Goal: Task Accomplishment & Management: Complete application form

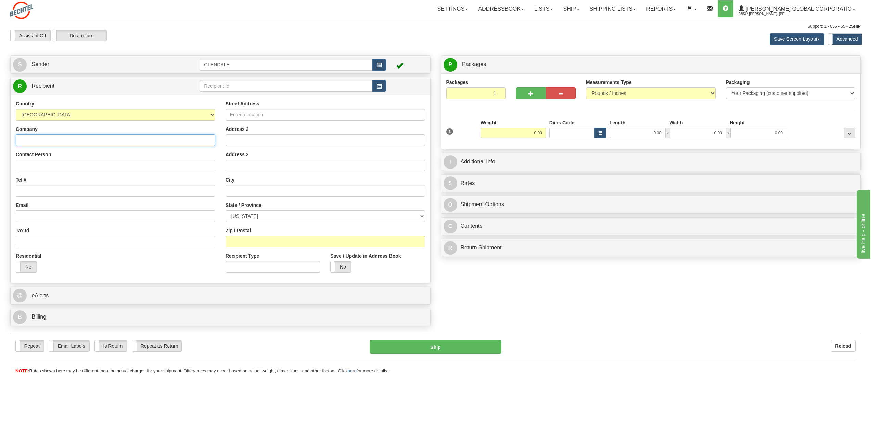
click at [61, 137] on input "Company" at bounding box center [116, 140] width 200 height 12
click at [94, 142] on input "Company" at bounding box center [116, 140] width 200 height 12
paste input "[PERSON_NAME] & Leiden LLP"
type input "[PERSON_NAME] & Leiden LLP"
click at [86, 167] on input "Contact Person" at bounding box center [116, 166] width 200 height 12
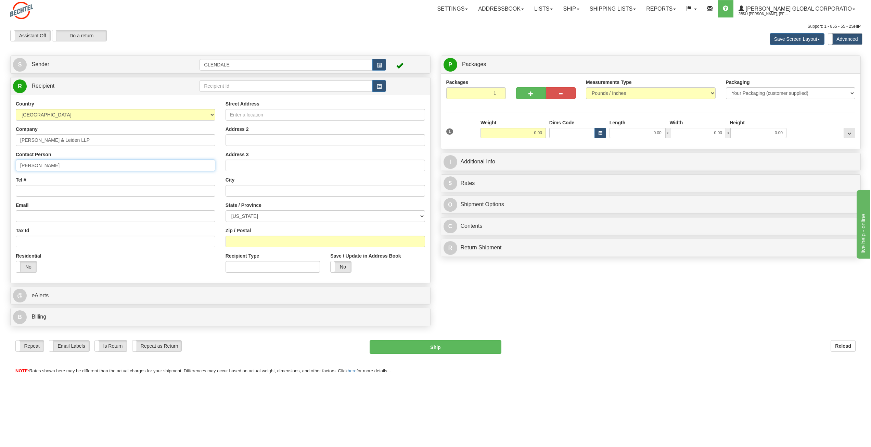
type input "[PERSON_NAME]"
click at [253, 112] on input "Street Address" at bounding box center [326, 115] width 200 height 12
paste input "[STREET_ADDRESS]"
type input "[STREET_ADDRESS]"
click at [249, 189] on input "text" at bounding box center [326, 191] width 200 height 12
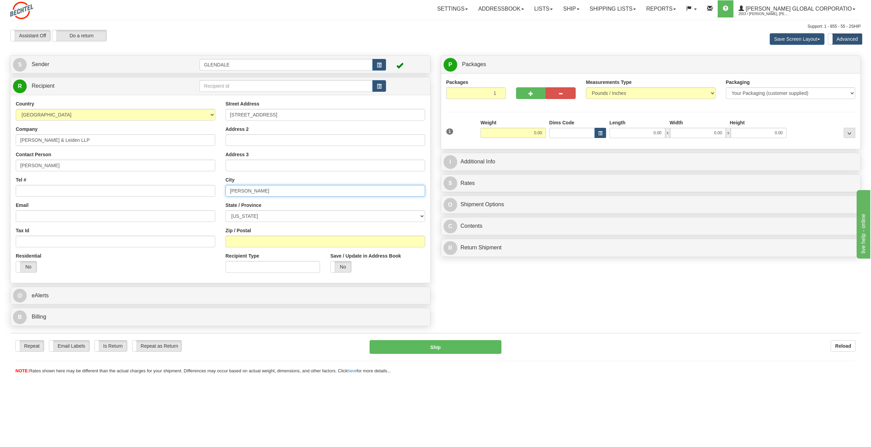
type input "[PERSON_NAME]"
select select "VA"
type input "22102"
click at [41, 213] on input "Email" at bounding box center [116, 216] width 200 height 12
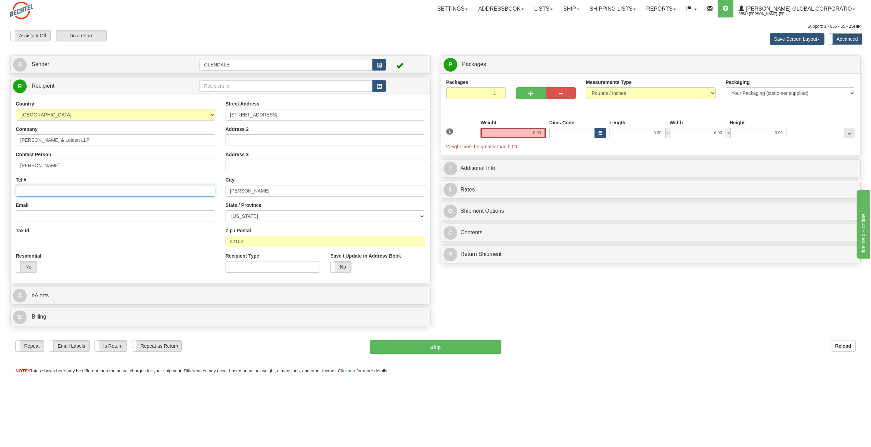
click at [69, 194] on input "Tel #" at bounding box center [116, 191] width 200 height 12
paste input "[PHONE_NUMBER]"
click at [29, 191] on input "[PHONE_NUMBER]" at bounding box center [116, 191] width 200 height 12
drag, startPoint x: 30, startPoint y: 191, endPoint x: 34, endPoint y: 194, distance: 4.9
click at [31, 192] on input "[PHONE_NUMBER]" at bounding box center [116, 191] width 200 height 12
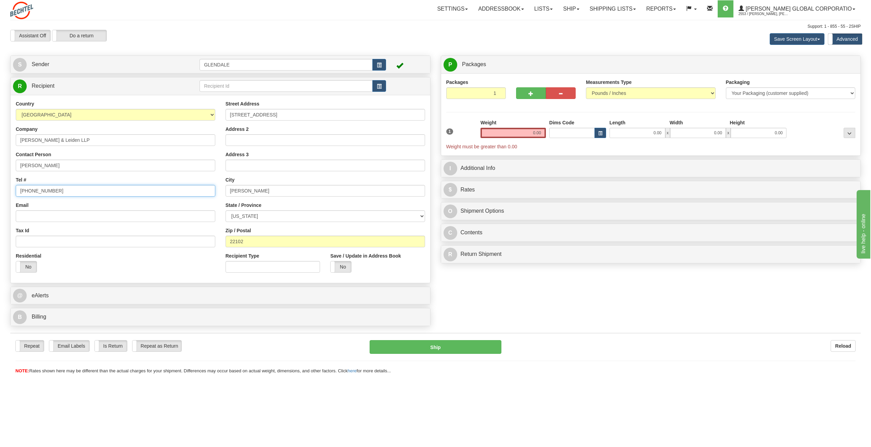
drag, startPoint x: 31, startPoint y: 191, endPoint x: 35, endPoint y: 194, distance: 4.9
click at [31, 190] on input "[PHONE_NUMBER]" at bounding box center [116, 191] width 200 height 12
click at [40, 191] on input "[PHONE_NUMBER]" at bounding box center [116, 191] width 200 height 12
click at [33, 189] on input "[PHONE_NUMBER]" at bounding box center [116, 191] width 200 height 12
type input "[PHONE_NUMBER]"
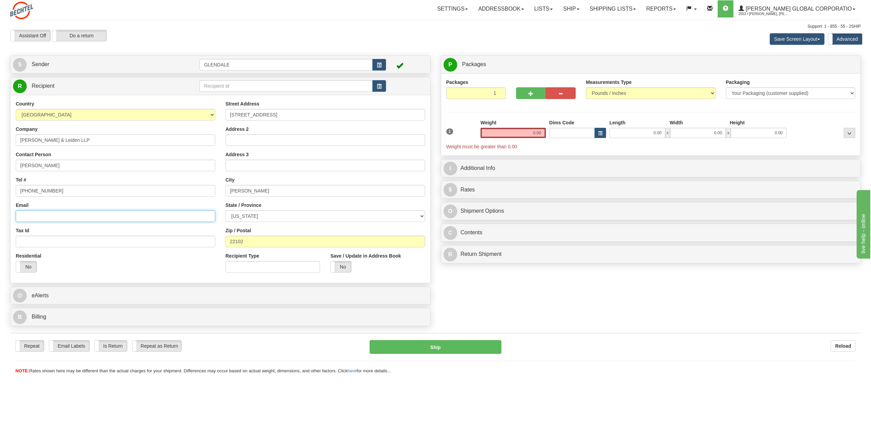
click at [89, 217] on input "Email" at bounding box center [116, 216] width 200 height 12
paste input "[EMAIL_ADDRESS][MEDICAL_DATA][DOMAIN_NAME]"
type input "[EMAIL_ADDRESS][MEDICAL_DATA][DOMAIN_NAME]"
drag, startPoint x: 529, startPoint y: 133, endPoint x: 577, endPoint y: 133, distance: 48.3
click at [577, 133] on div "1 Weight 0.00 Dims Code 0.00" at bounding box center [651, 134] width 413 height 31
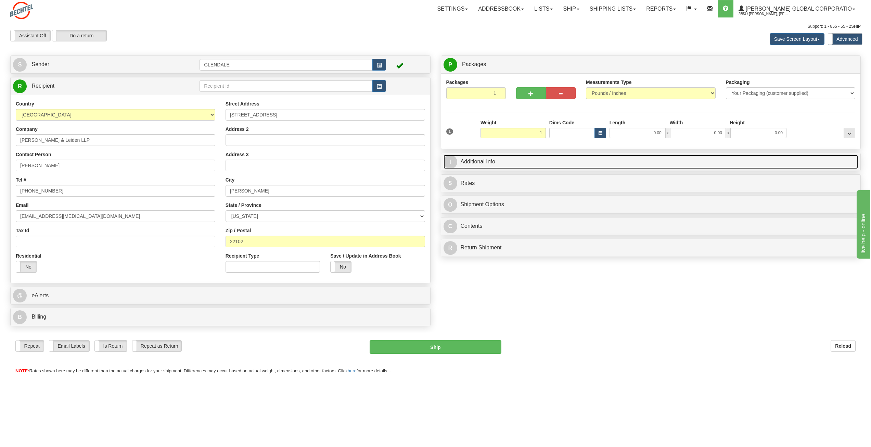
type input "1.00"
click at [496, 164] on link "I Additional Info" at bounding box center [651, 162] width 415 height 14
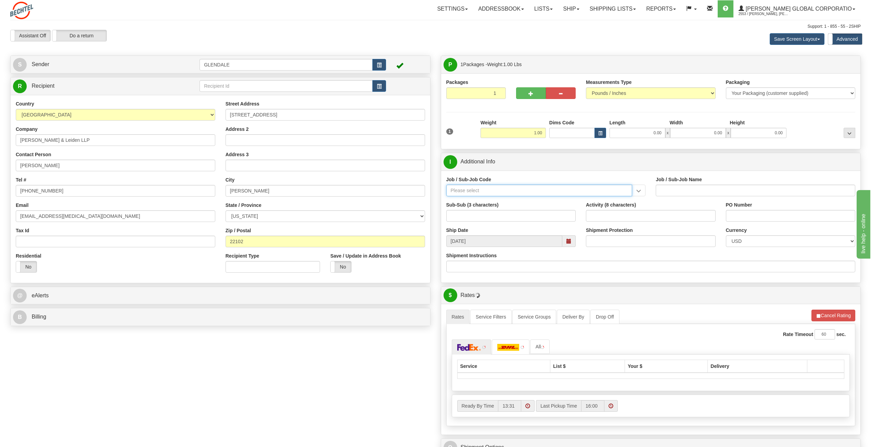
click at [493, 192] on input "Job / Sub-Job Code" at bounding box center [539, 191] width 186 height 12
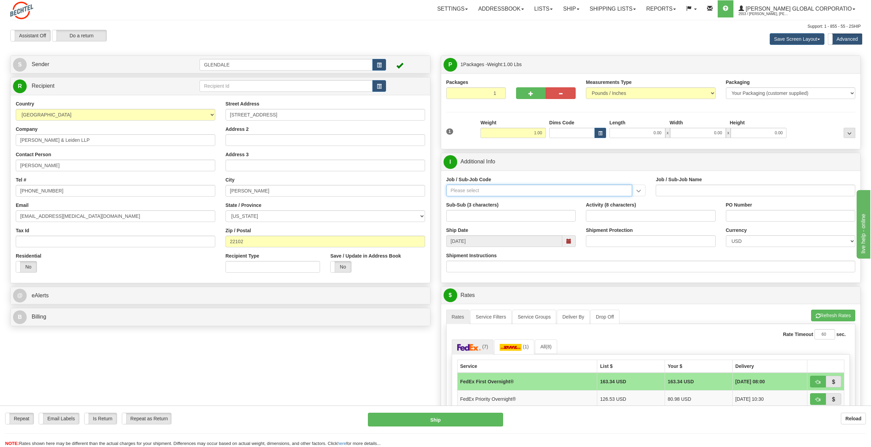
click at [511, 190] on input "Job / Sub-Job Code" at bounding box center [539, 191] width 186 height 12
paste input "97624-229"
type input "97624-229"
click at [490, 202] on div "97624-229" at bounding box center [537, 201] width 179 height 8
type input "DIGITAL SOLUTIONS AND RESOURCES - DATA EXCHANGE –"
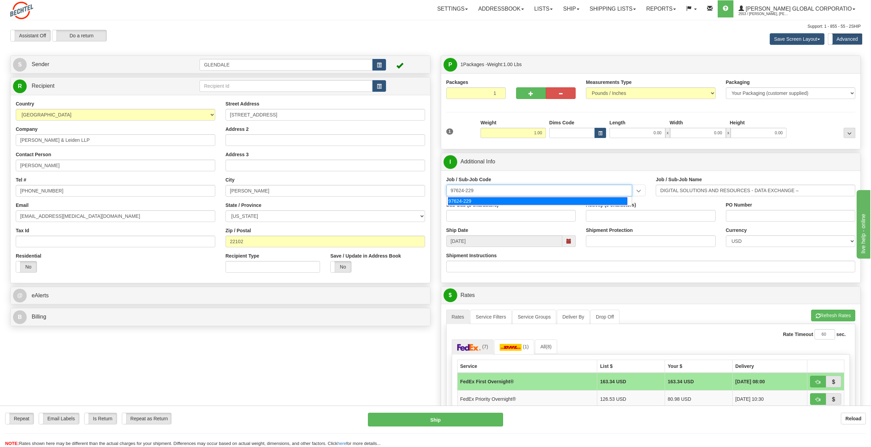
type input "97624-229"
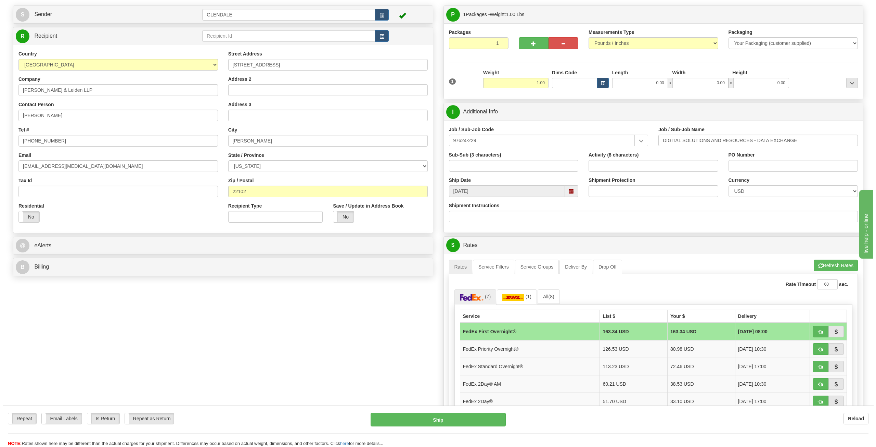
scroll to position [103, 0]
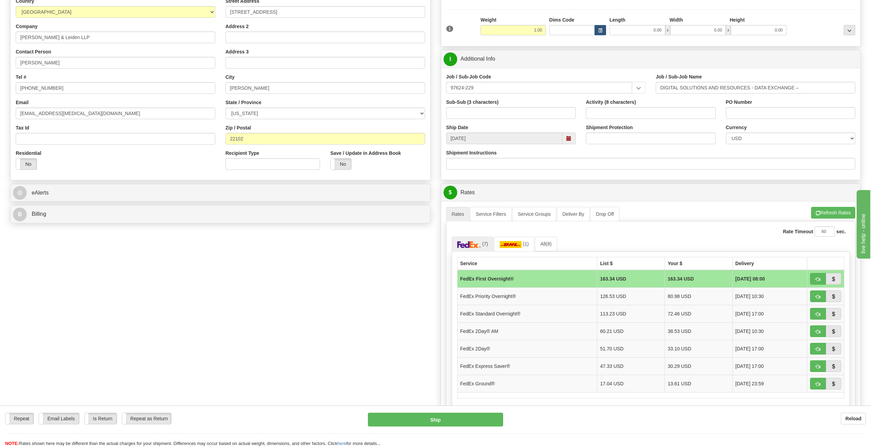
click at [491, 279] on td "FedEx First Overnight®" at bounding box center [527, 279] width 140 height 18
click at [449, 417] on button "Ship" at bounding box center [435, 419] width 135 height 14
type input "06"
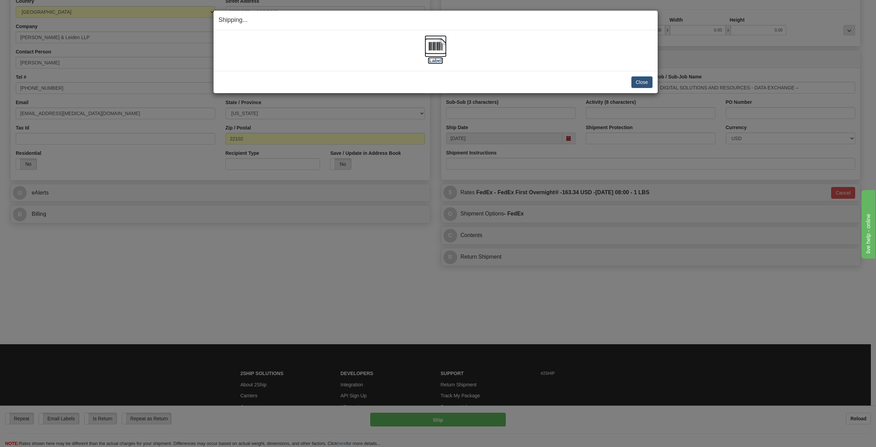
click at [440, 60] on label "[Label]" at bounding box center [436, 60] width 16 height 7
